Goal: Contribute content

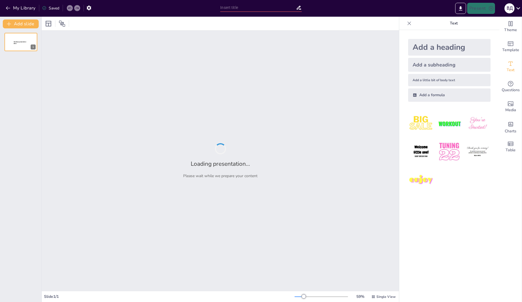
type input "[PERSON_NAME]: Взаємодія літератури та кіномистецтва у світовій культурі"
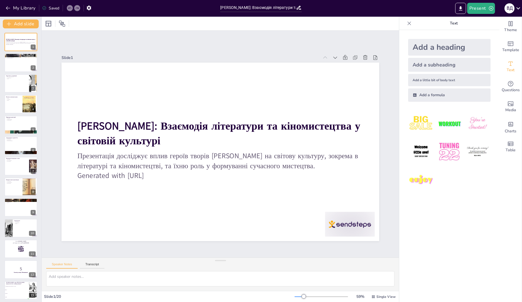
checkbox input "true"
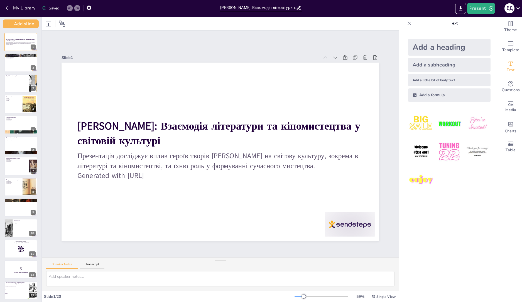
checkbox input "true"
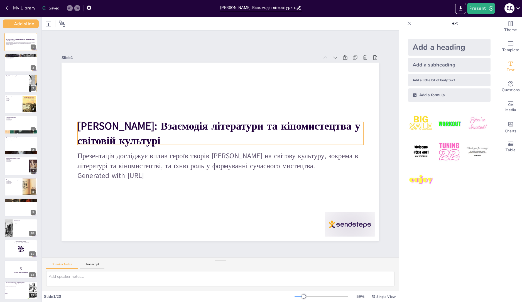
checkbox input "true"
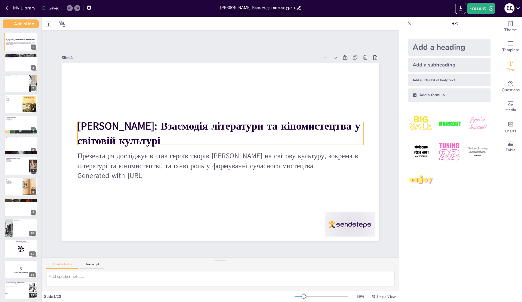
checkbox input "true"
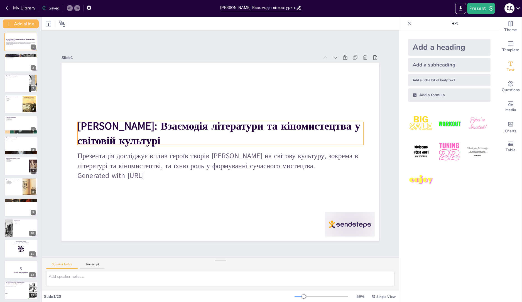
checkbox input "true"
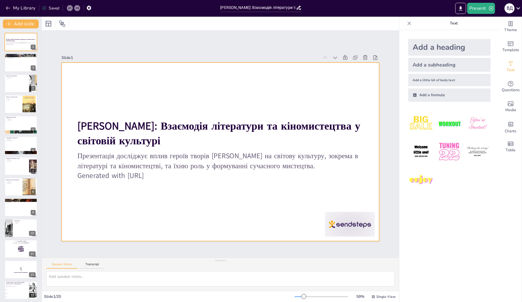
checkbox input "true"
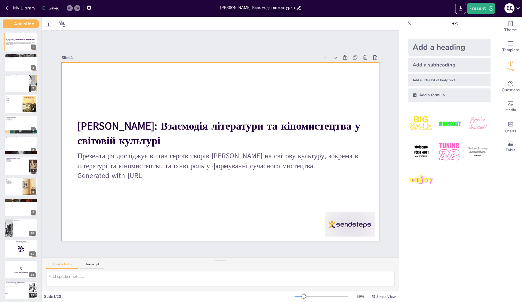
checkbox input "true"
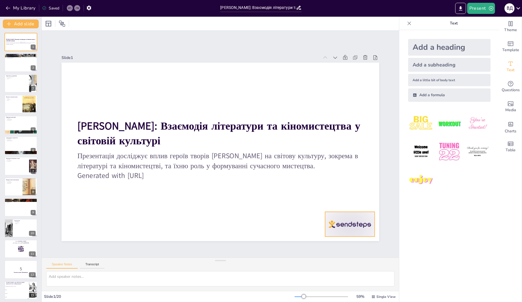
click at [289, 28] on div at bounding box center [272, 1] width 35 height 54
checkbox input "true"
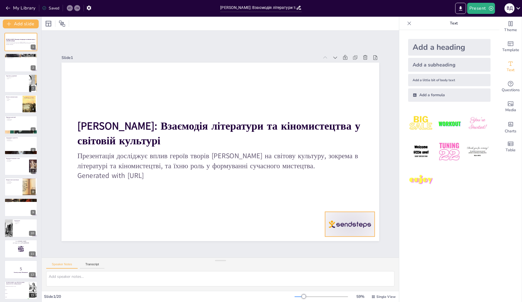
checkbox input "true"
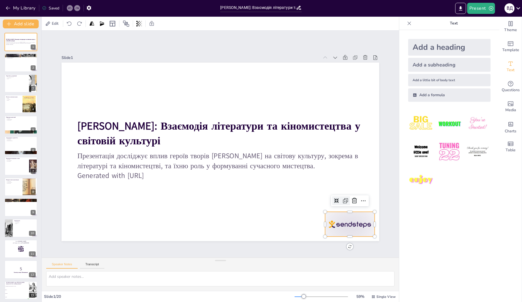
checkbox input "true"
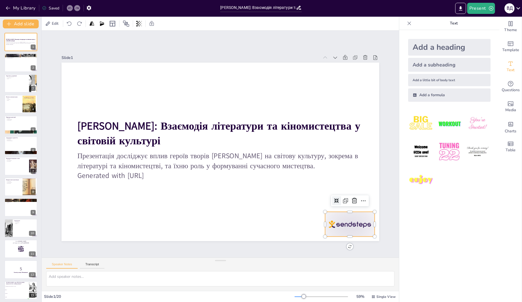
checkbox input "true"
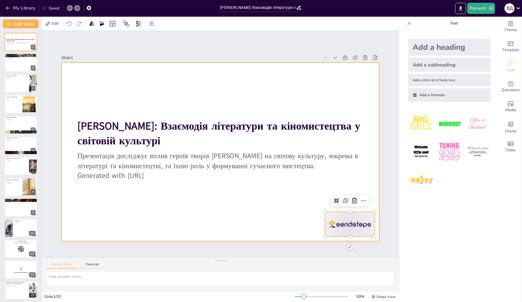
checkbox input "true"
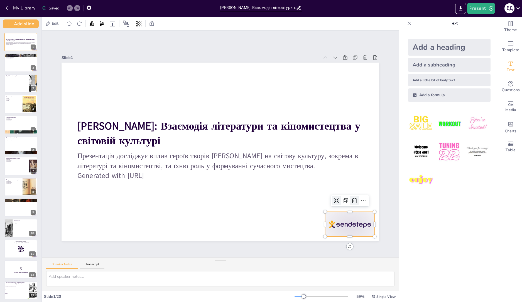
click at [356, 190] on icon at bounding box center [359, 186] width 7 height 7
checkbox input "true"
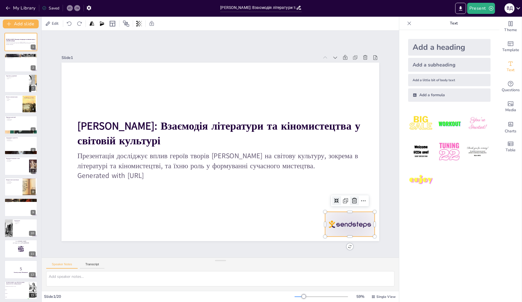
checkbox input "true"
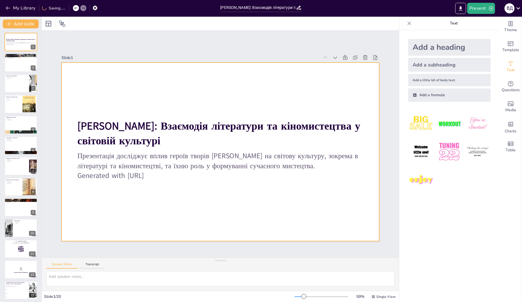
checkbox input "true"
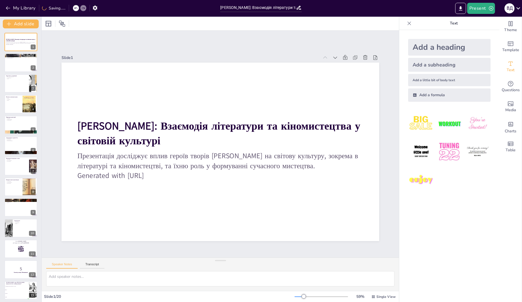
checkbox input "true"
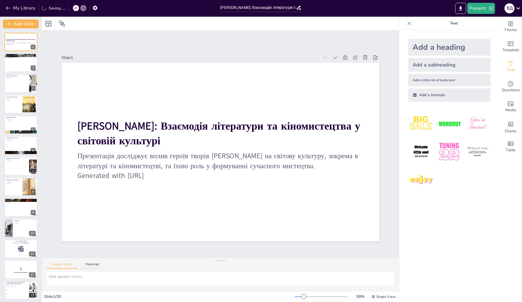
checkbox input "true"
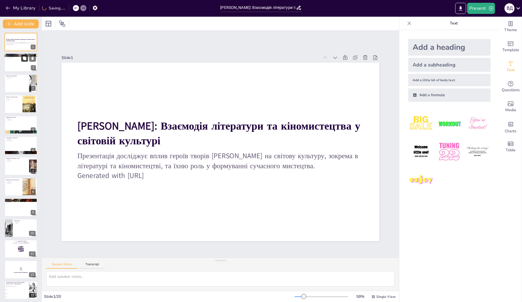
checkbox input "true"
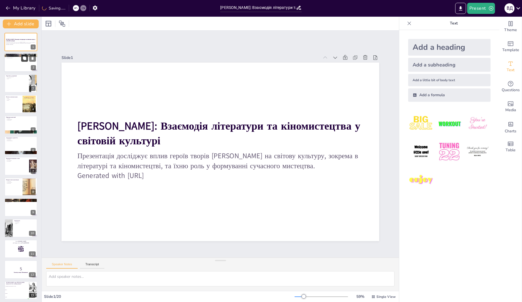
checkbox input "true"
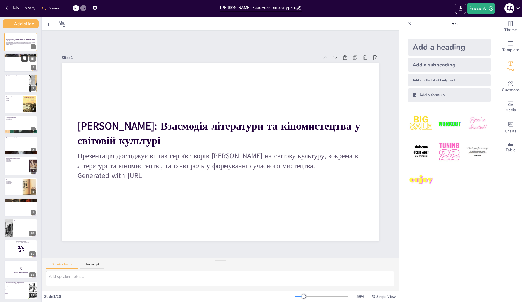
checkbox input "true"
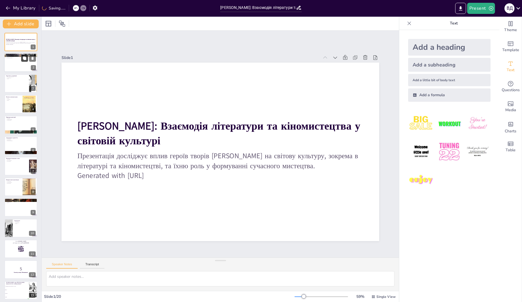
checkbox input "true"
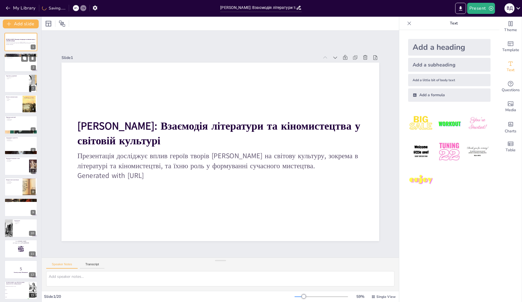
checkbox input "true"
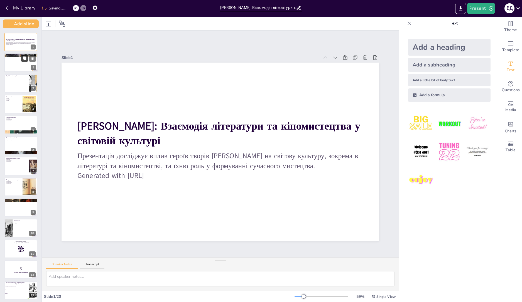
checkbox input "true"
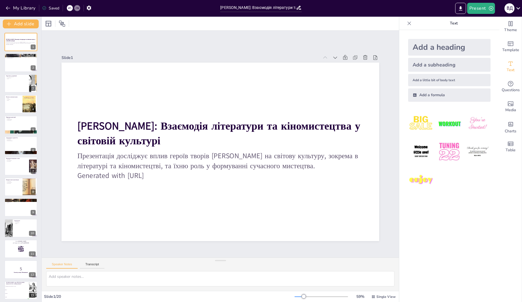
checkbox input "true"
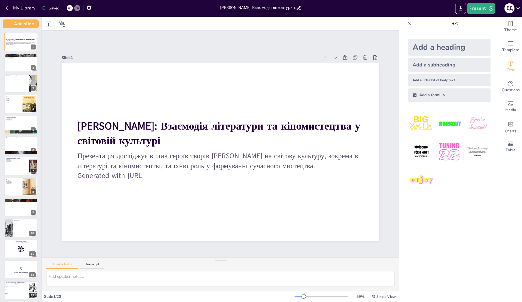
checkbox input "true"
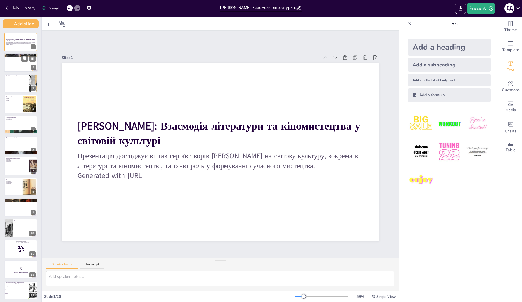
checkbox input "true"
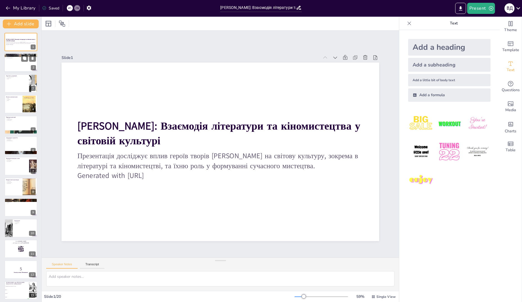
click at [28, 67] on div at bounding box center [20, 62] width 33 height 19
type textarea "Гете є важливою постаттю в історії літератури, і його творчість має величезний …"
checkbox input "true"
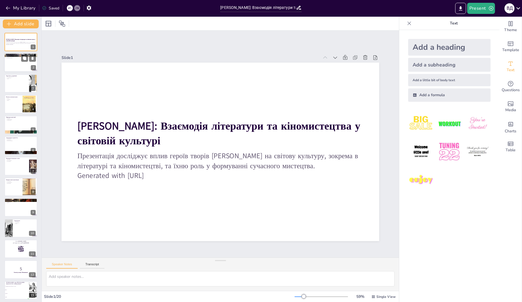
checkbox input "true"
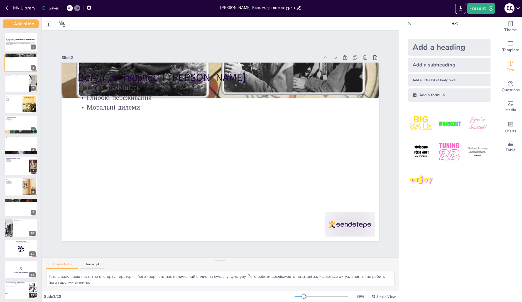
checkbox input "true"
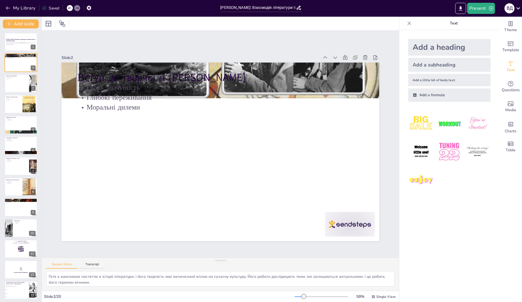
checkbox input "true"
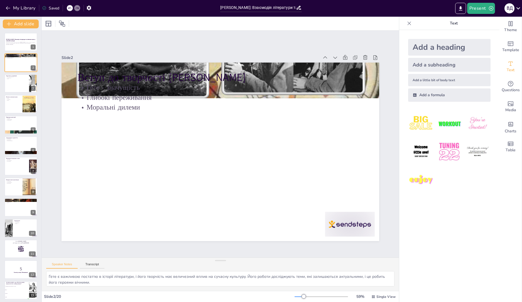
checkbox input "true"
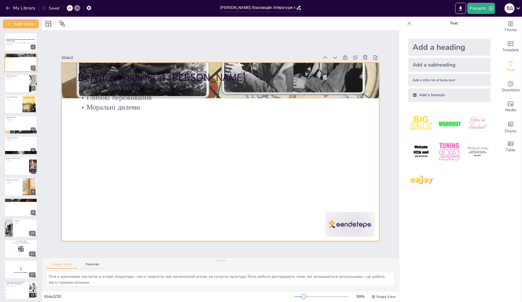
checkbox input "true"
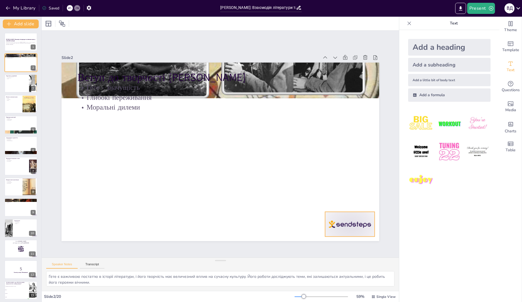
checkbox input "true"
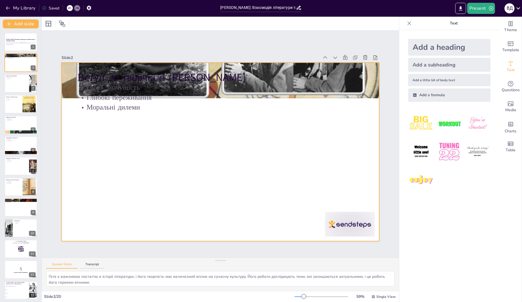
checkbox input "true"
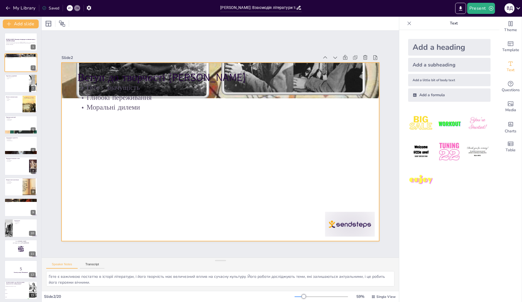
click at [289, 28] on div at bounding box center [271, 1] width 35 height 54
checkbox input "true"
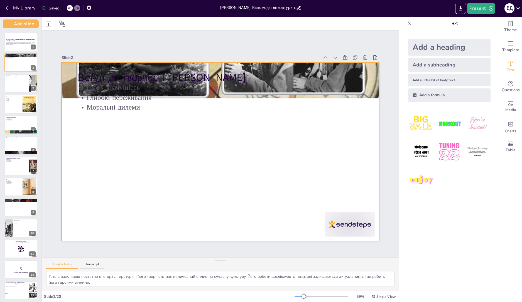
checkbox input "true"
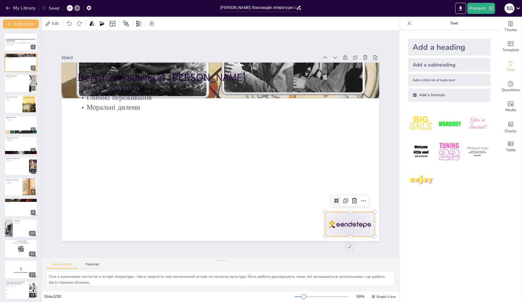
checkbox input "true"
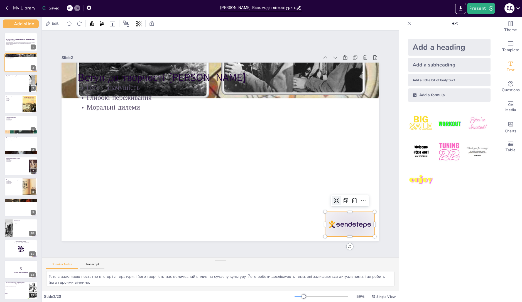
checkbox input "true"
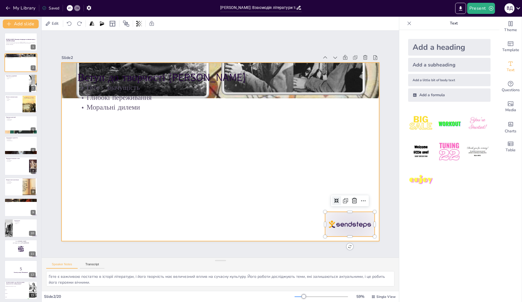
checkbox input "true"
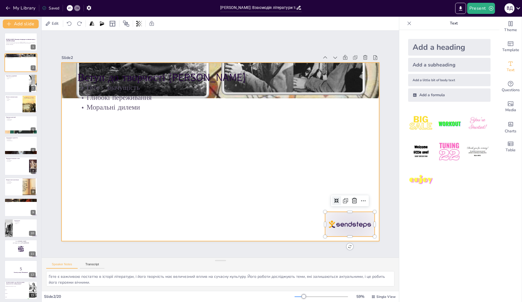
checkbox input "true"
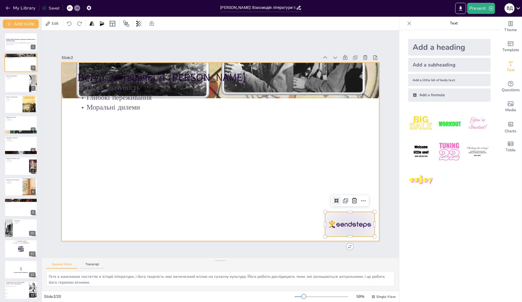
checkbox input "true"
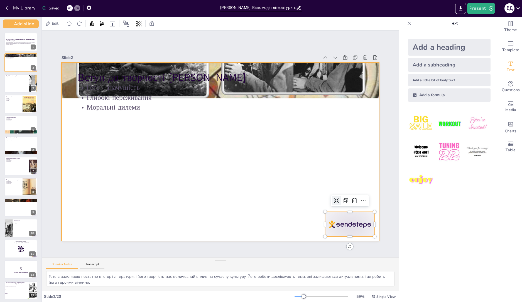
checkbox input "true"
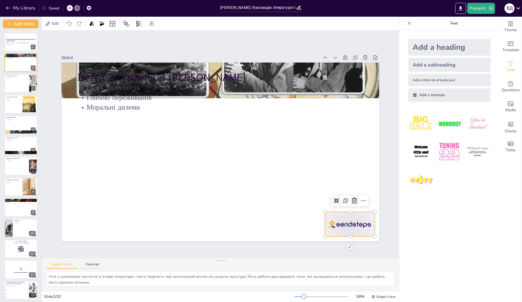
click at [129, 250] on icon at bounding box center [125, 254] width 8 height 8
checkbox input "true"
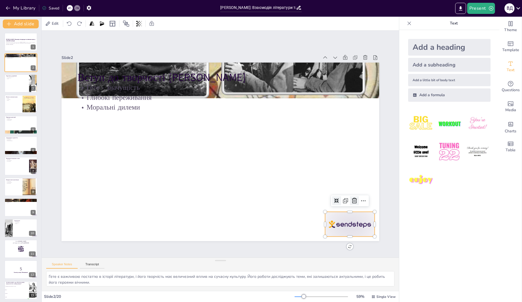
checkbox input "true"
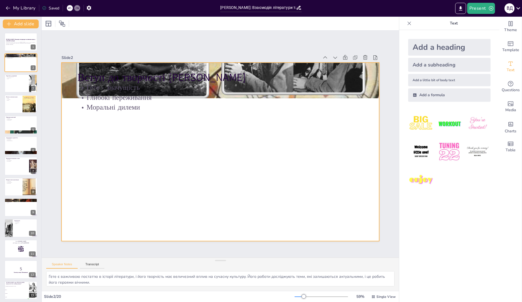
checkbox input "true"
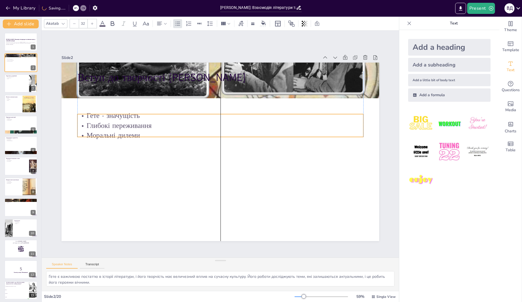
drag, startPoint x: 103, startPoint y: 102, endPoint x: 102, endPoint y: 130, distance: 28.1
click at [150, 132] on p "Моральні дилеми" at bounding box center [212, 147] width 125 height 265
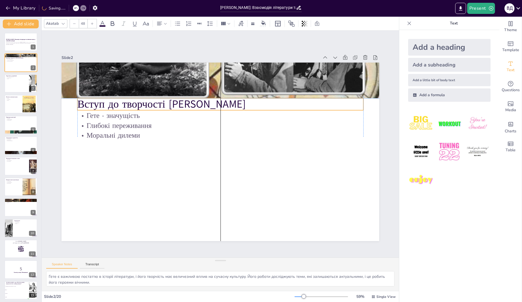
drag, startPoint x: 109, startPoint y: 76, endPoint x: 110, endPoint y: 100, distance: 24.5
click at [238, 100] on p "Вступ до творчості [PERSON_NAME]" at bounding box center [260, 149] width 45 height 286
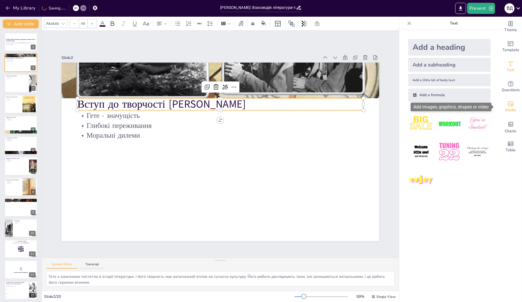
click at [509, 104] on icon "Add images, graphics, shapes or video" at bounding box center [510, 103] width 7 height 7
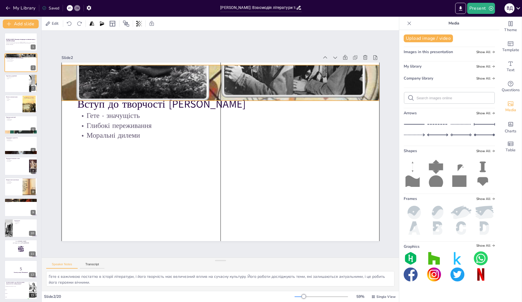
click at [329, 83] on div at bounding box center [256, 193] width 397 height 379
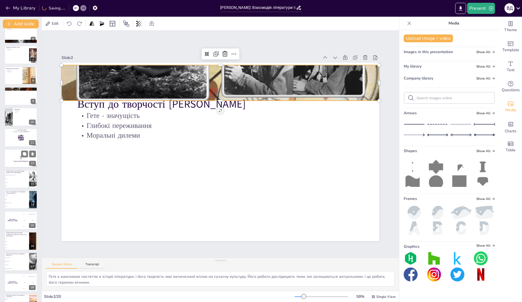
click at [18, 164] on div at bounding box center [20, 158] width 33 height 19
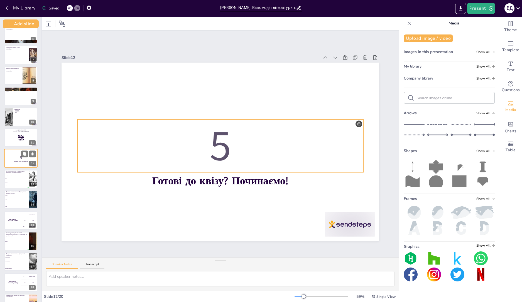
scroll to position [104, 0]
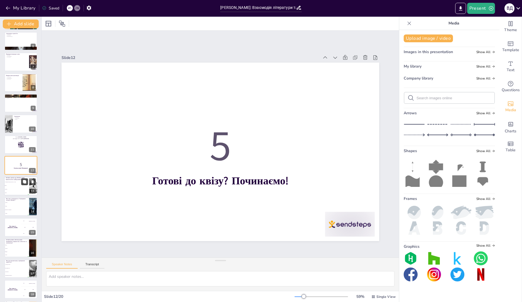
click at [23, 182] on icon at bounding box center [24, 181] width 3 height 3
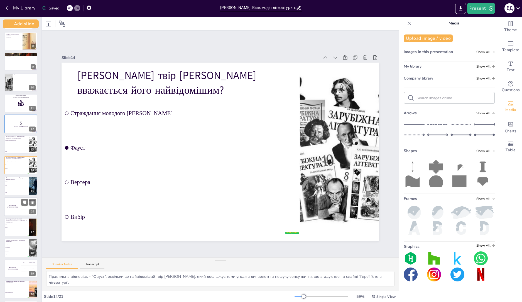
click at [26, 195] on div "Яка тема є центральною в "Стражданнях молодого Вертера"? false | editor Дружба …" at bounding box center [20, 186] width 33 height 18
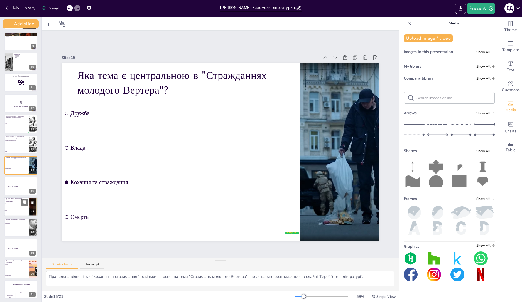
click at [29, 205] on div at bounding box center [28, 202] width 15 height 7
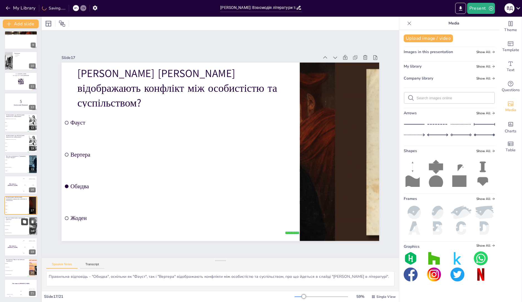
click at [26, 223] on icon at bounding box center [24, 221] width 3 height 3
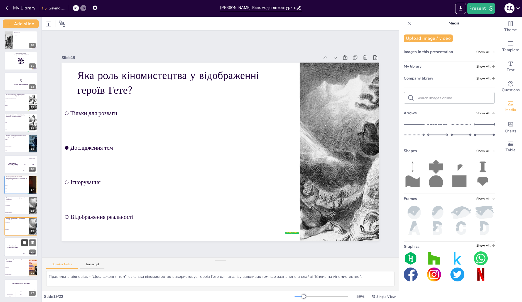
click at [26, 245] on button at bounding box center [24, 243] width 7 height 7
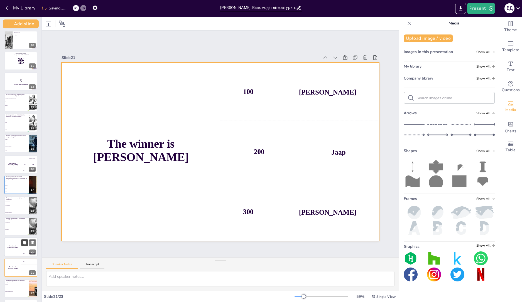
scroll to position [209, 0]
